Goal: Register for event/course

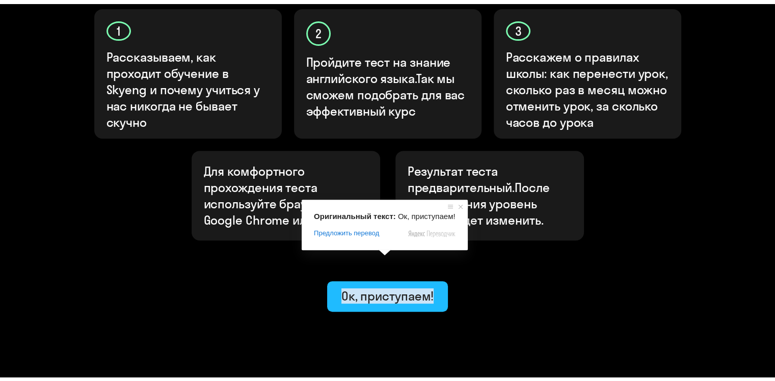
scroll to position [355, 0]
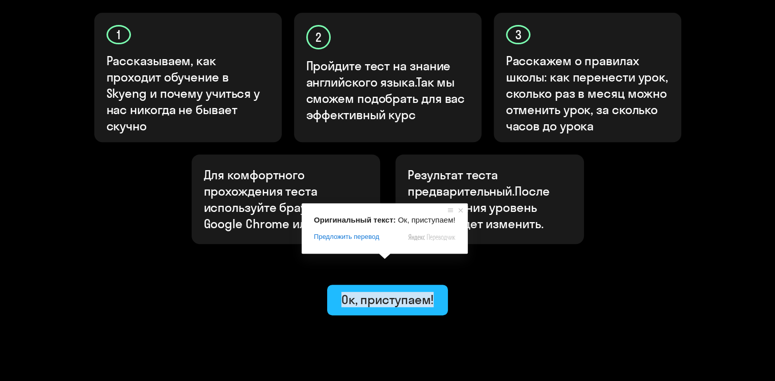
click at [383, 254] on body "Узнайте свой уровень английского, чтобы начать обучение в [GEOGRAPHIC_DATA] Узн…" at bounding box center [387, 31] width 775 height 772
click at [389, 292] on ya-tr-span "Ок, приступаем!" at bounding box center [387, 299] width 93 height 15
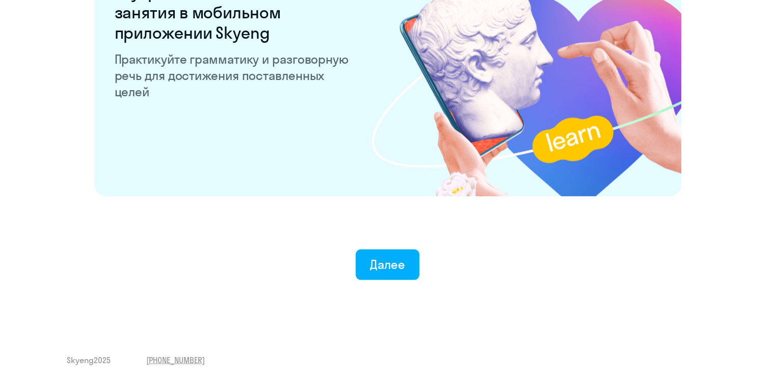
scroll to position [2006, 0]
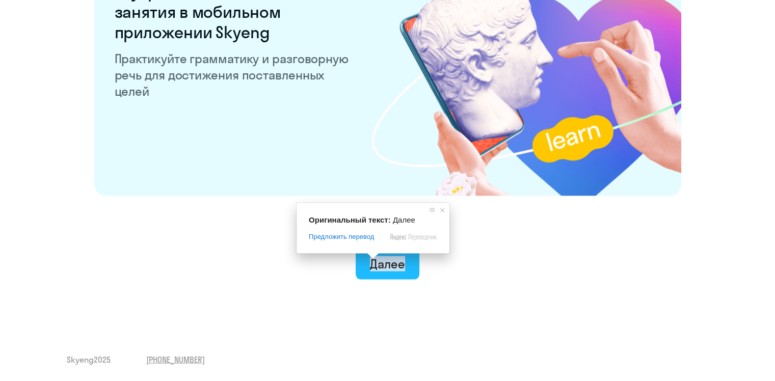
click at [386, 265] on ya-tr-span "Далее" at bounding box center [387, 263] width 35 height 15
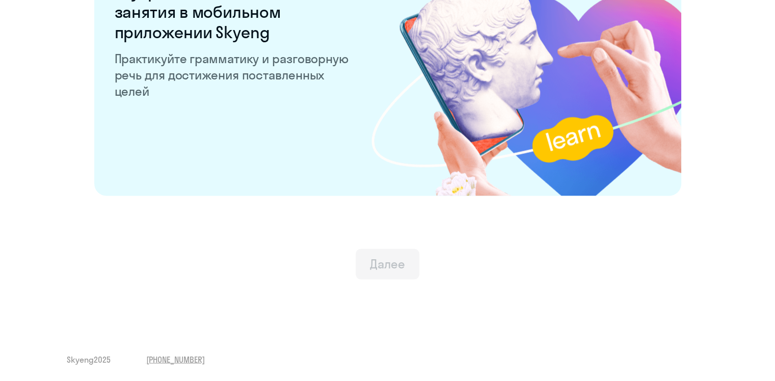
scroll to position [1985, 0]
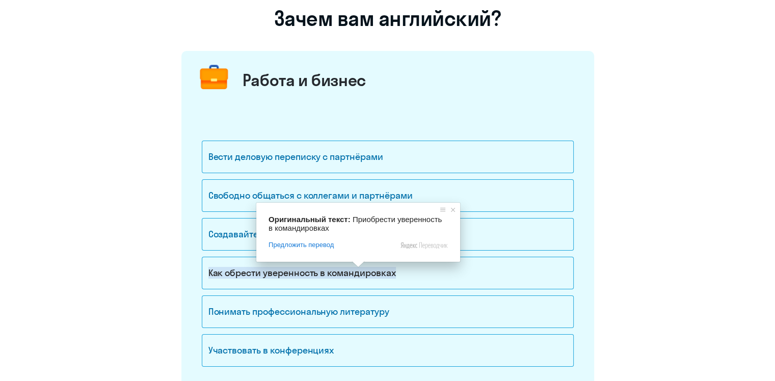
scroll to position [102, 0]
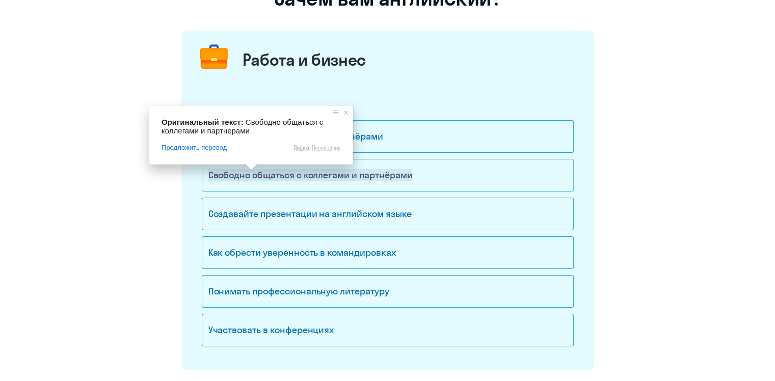
click at [252, 177] on ya-tr-span "Свободно общаться с коллегами и партнёрами" at bounding box center [310, 175] width 204 height 12
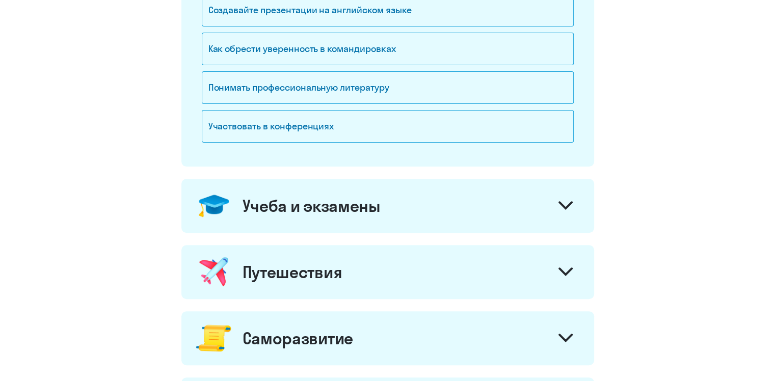
scroll to position [326, 0]
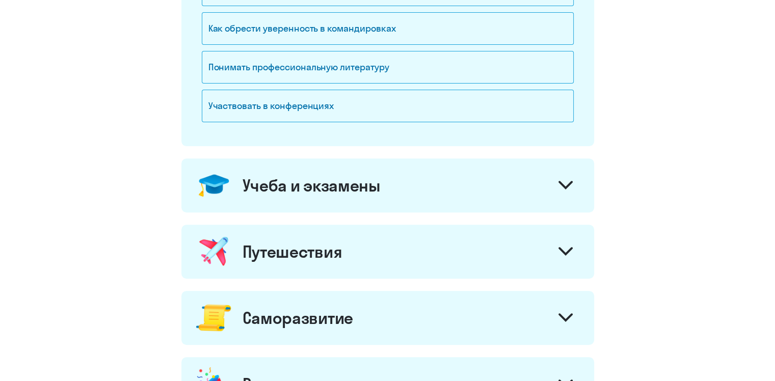
click at [563, 179] on div at bounding box center [565, 186] width 24 height 24
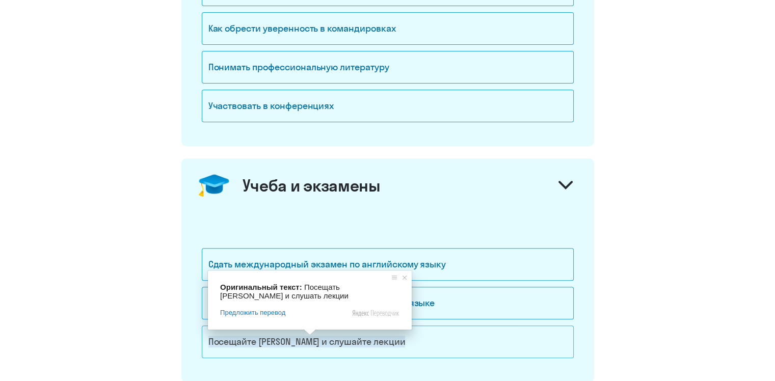
click at [307, 340] on ya-tr-span "Посещайте [PERSON_NAME] и слушайте лекции" at bounding box center [306, 342] width 197 height 12
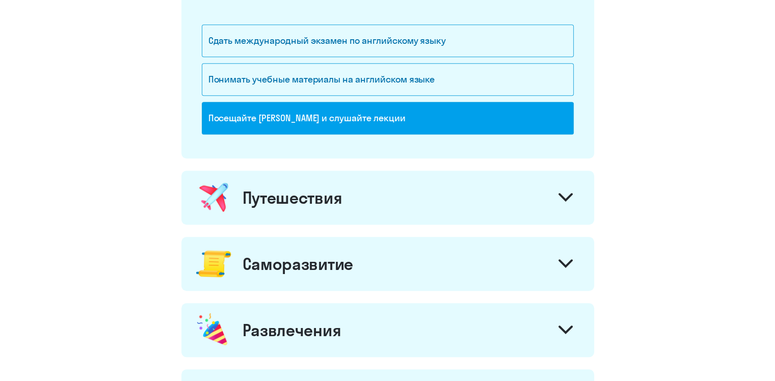
scroll to position [550, 0]
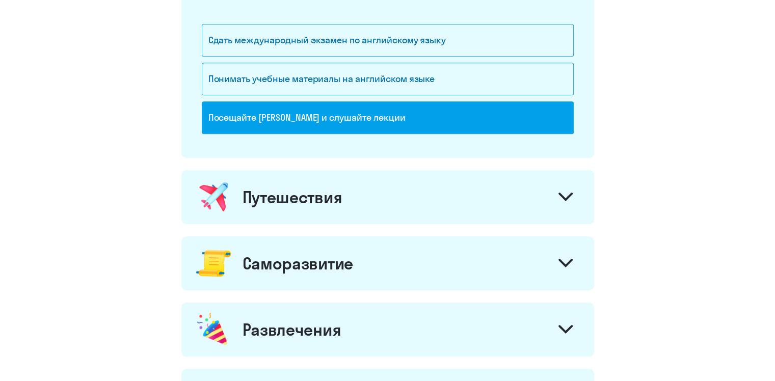
click at [563, 196] on icon at bounding box center [566, 197] width 12 height 6
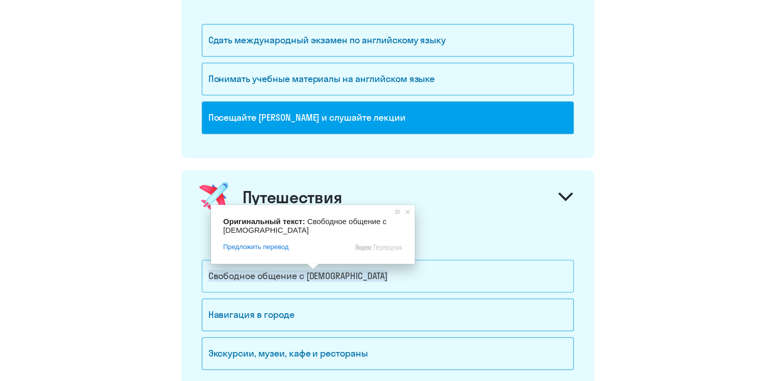
click at [314, 277] on ya-tr-span "Свободное общение с [DEMOGRAPHIC_DATA]" at bounding box center [297, 276] width 179 height 12
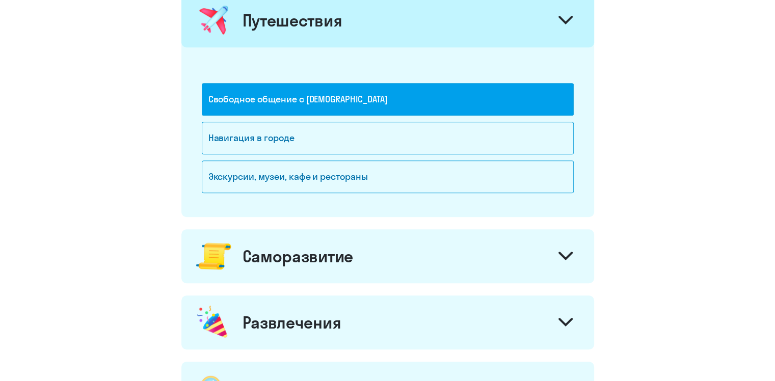
scroll to position [734, 0]
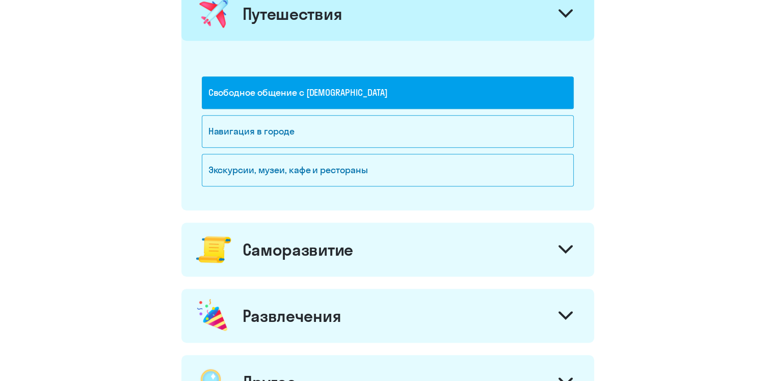
click at [565, 245] on icon at bounding box center [566, 249] width 14 height 9
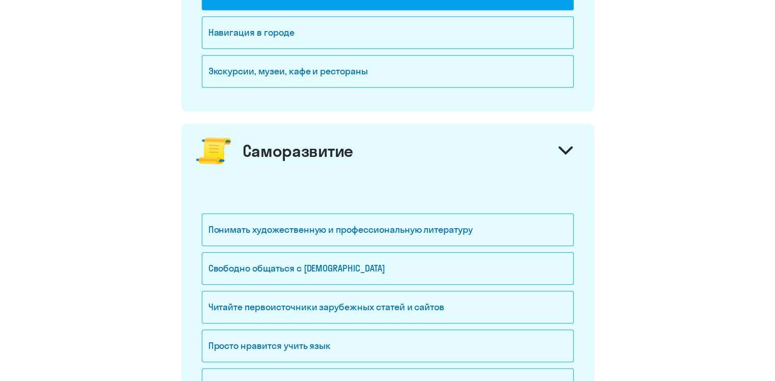
scroll to position [877, 0]
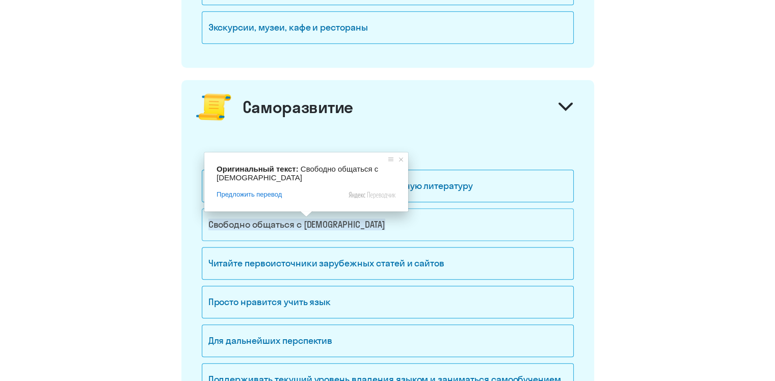
click at [302, 217] on span at bounding box center [306, 214] width 13 height 6
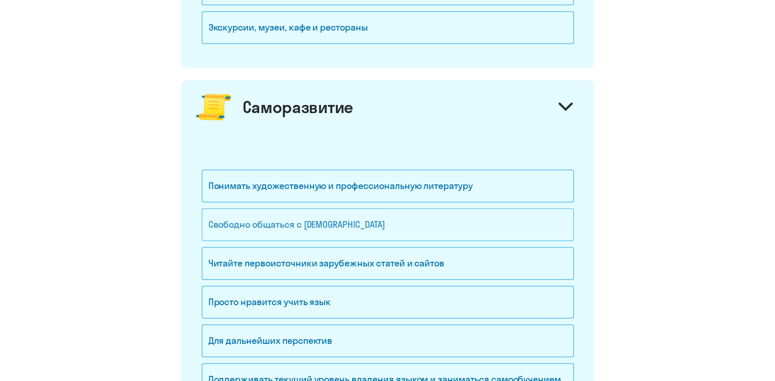
click at [483, 218] on div "Свободно общаться с [DEMOGRAPHIC_DATA]" at bounding box center [388, 224] width 372 height 33
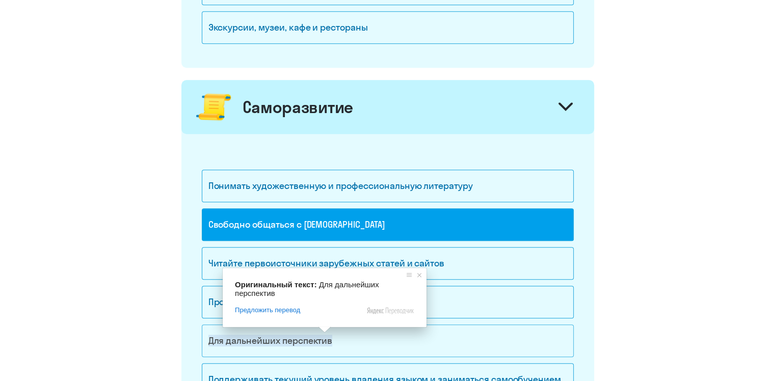
click at [327, 340] on ya-tr-span "Для дальнейших перспектив" at bounding box center [270, 341] width 124 height 12
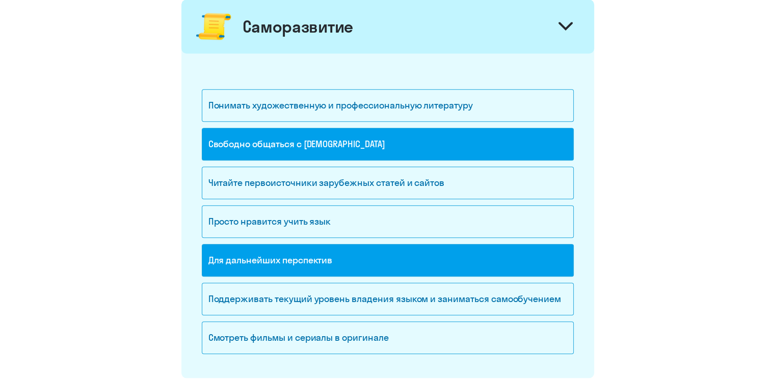
scroll to position [958, 0]
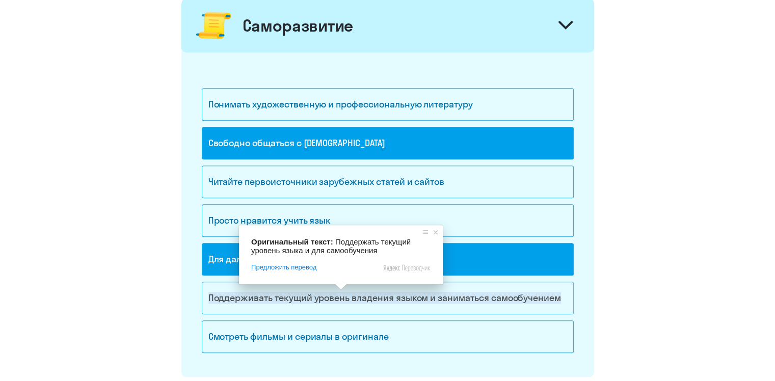
click at [347, 294] on ya-tr-span "Поддерживать текущий уровень владения языком и заниматься самообучением" at bounding box center [384, 298] width 353 height 12
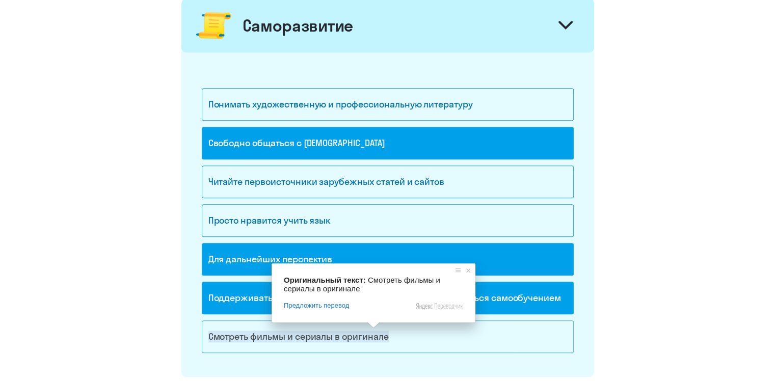
click at [384, 335] on ya-tr-span "Смотреть фильмы и сериалы в оригинале" at bounding box center [298, 337] width 180 height 12
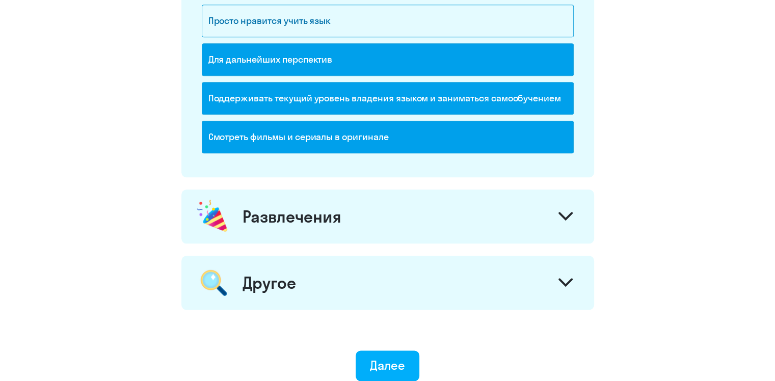
scroll to position [1173, 0]
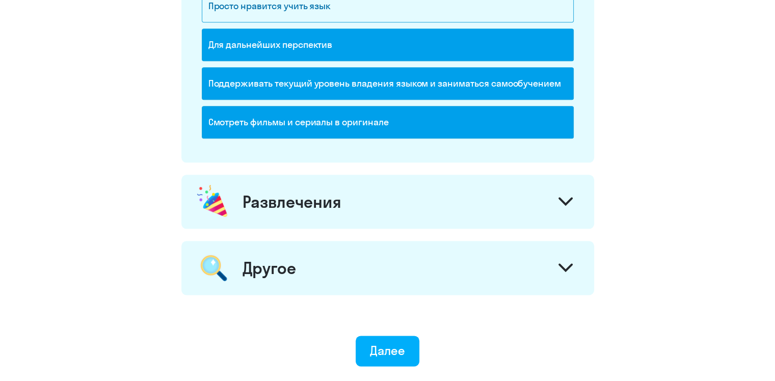
click at [569, 201] on icon at bounding box center [566, 201] width 14 height 9
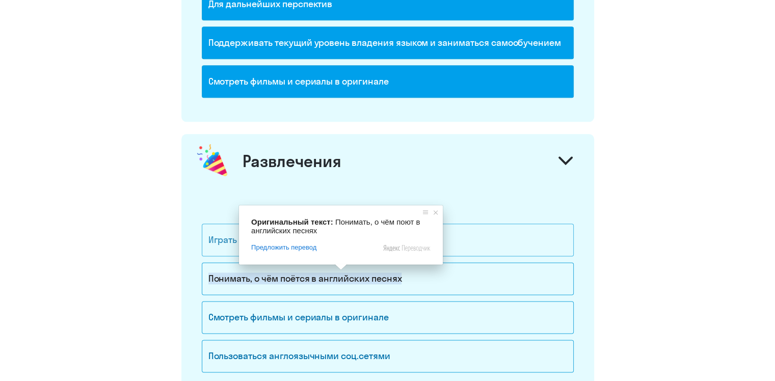
scroll to position [1234, 0]
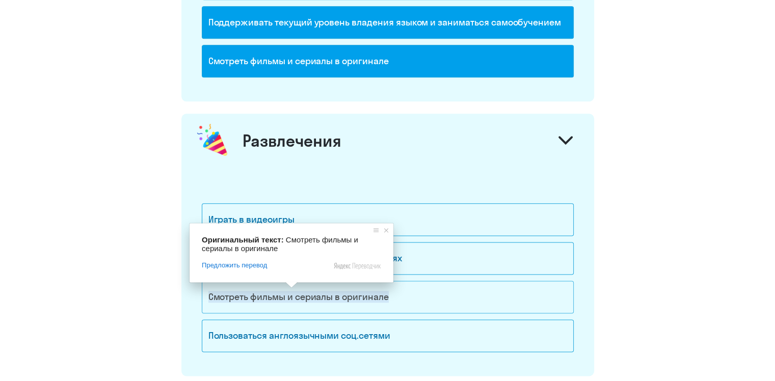
click at [294, 292] on ya-tr-span "Смотреть фильмы и сериалы в оригинале" at bounding box center [298, 297] width 180 height 12
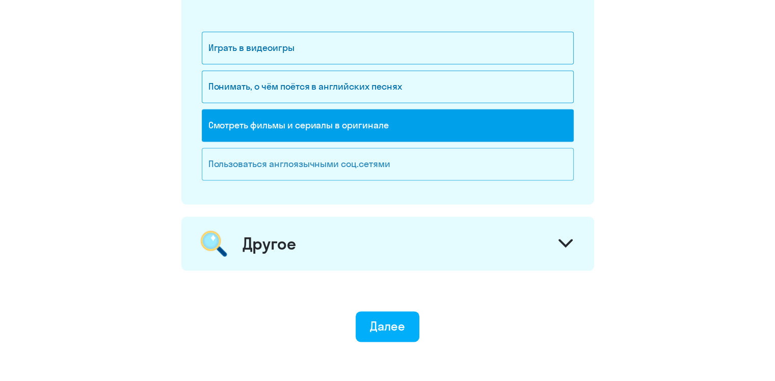
scroll to position [1417, 0]
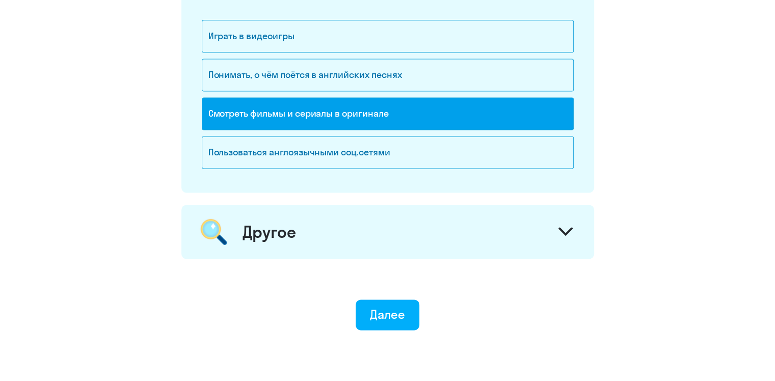
click at [575, 221] on div at bounding box center [565, 233] width 24 height 24
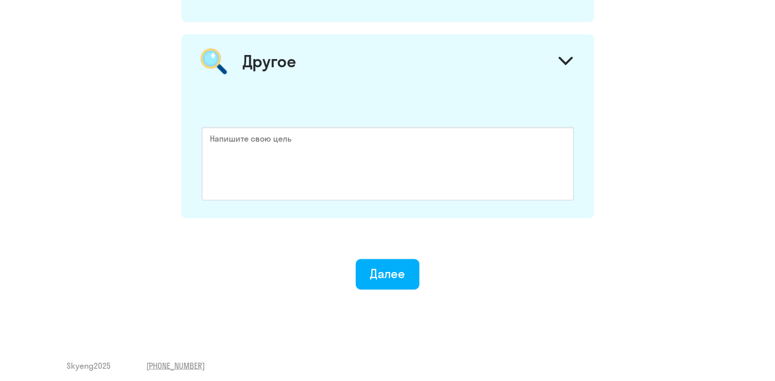
scroll to position [1589, 0]
click at [371, 267] on ya-tr-span "Далее" at bounding box center [387, 273] width 35 height 15
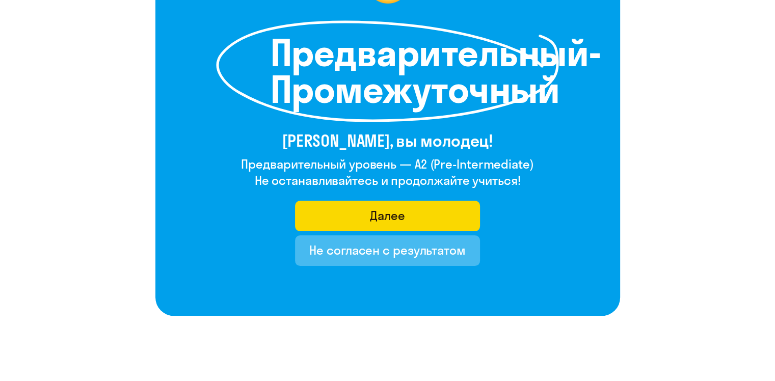
scroll to position [139, 0]
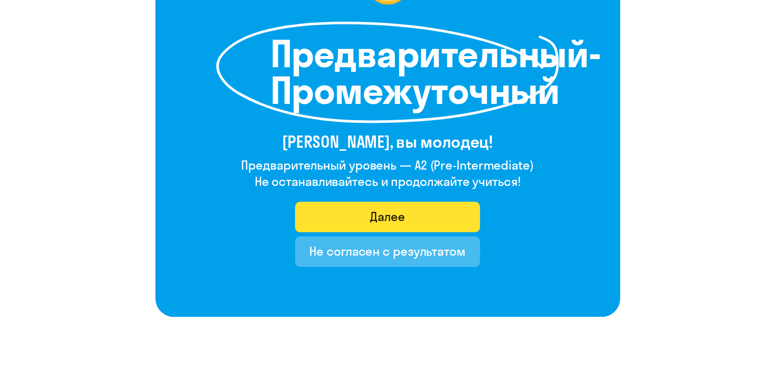
click at [410, 220] on button "Далее" at bounding box center [387, 217] width 185 height 31
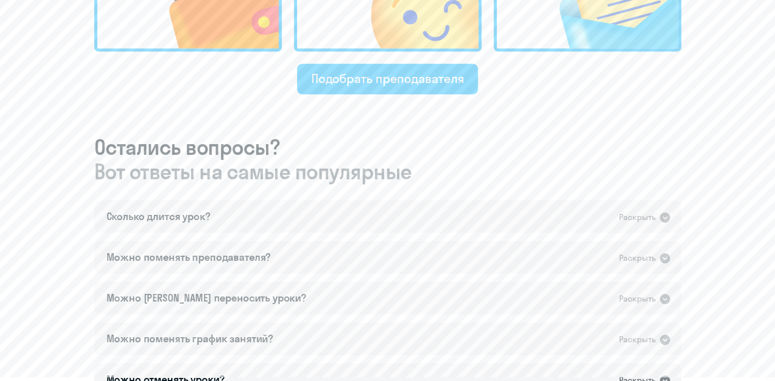
scroll to position [495, 0]
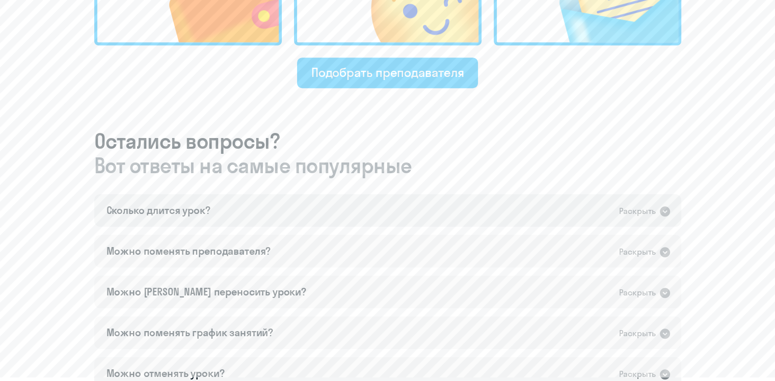
click at [665, 214] on icon at bounding box center [665, 211] width 10 height 10
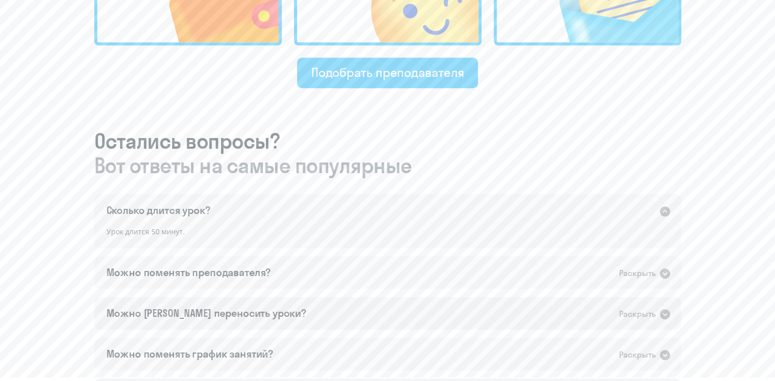
click at [663, 315] on icon at bounding box center [665, 314] width 10 height 10
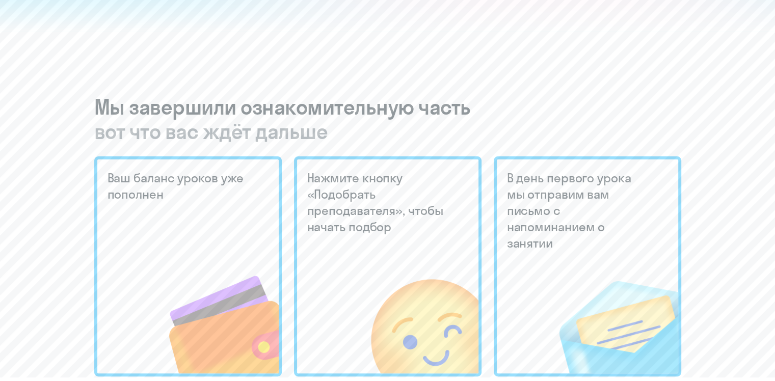
scroll to position [0, 0]
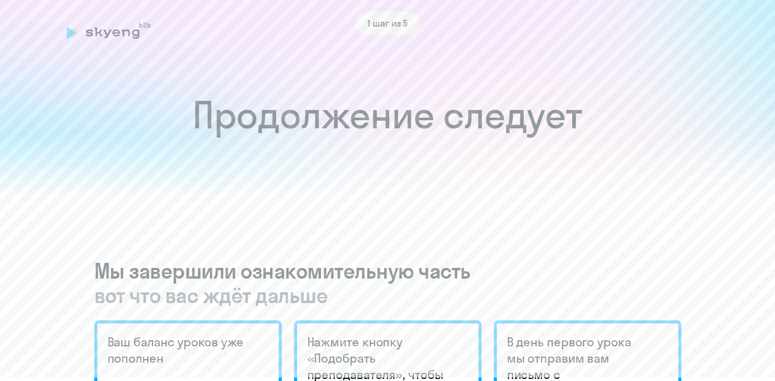
click at [137, 32] on div "1 шаг из 5" at bounding box center [388, 23] width 642 height 23
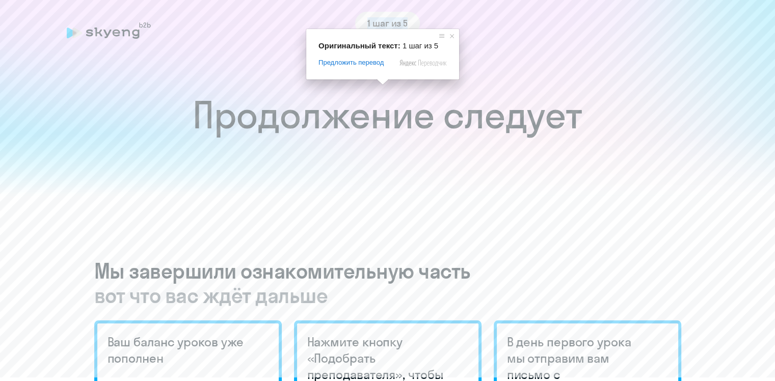
drag, startPoint x: 383, startPoint y: 20, endPoint x: 136, endPoint y: 401, distance: 453.6
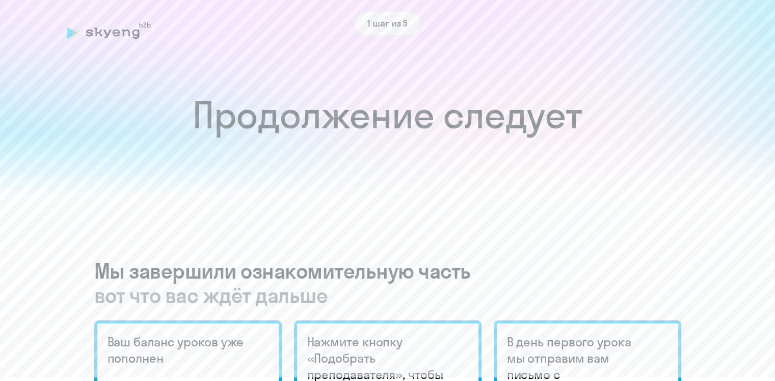
scroll to position [57, 0]
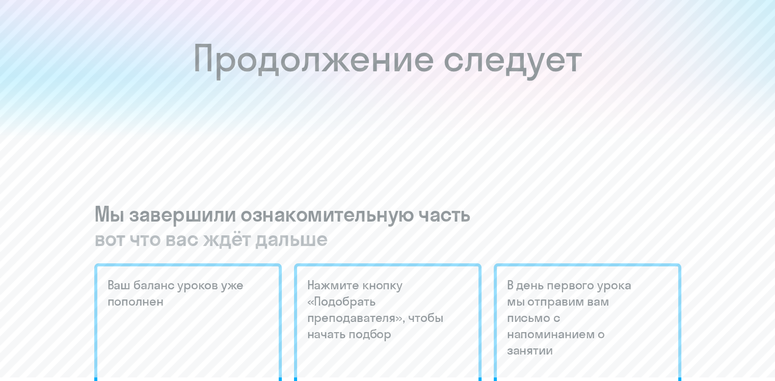
click at [504, 239] on span "вот что вас ждёт дальше" at bounding box center [387, 238] width 587 height 24
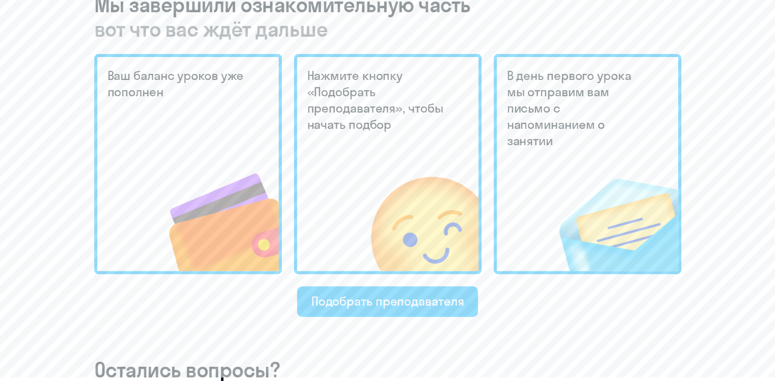
scroll to position [265, 0]
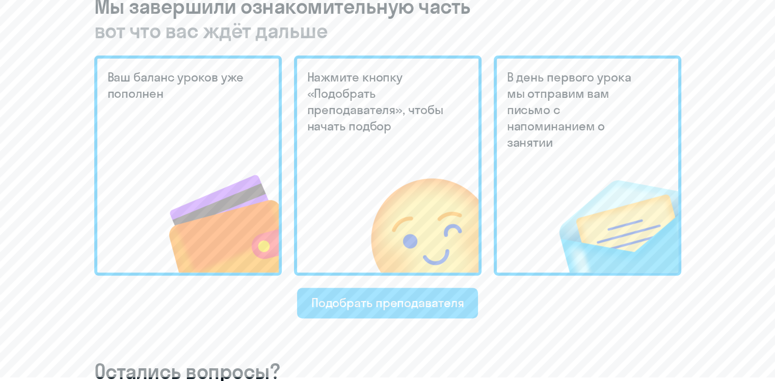
click at [332, 310] on div "Подобрать преподавателя" at bounding box center [387, 303] width 153 height 16
